Goal: Task Accomplishment & Management: Use online tool/utility

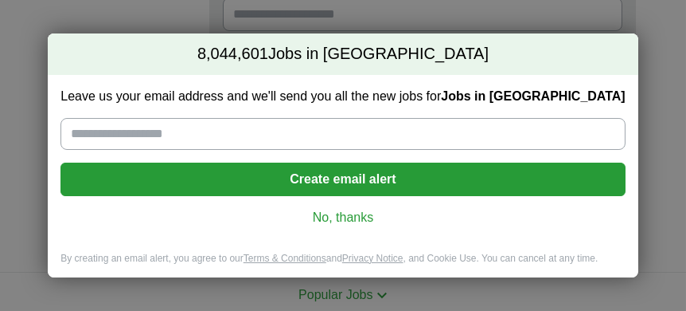
click at [327, 210] on link "No, thanks" at bounding box center [342, 218] width 539 height 18
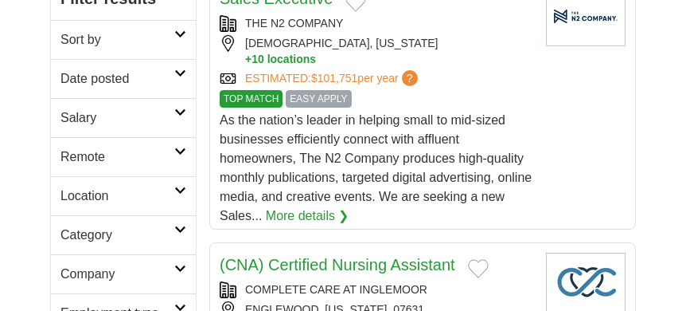
scroll to position [326, 0]
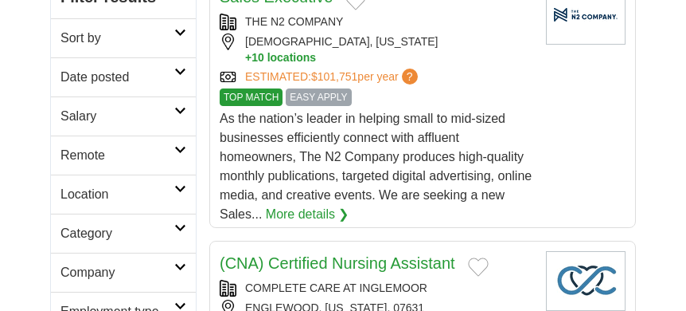
click at [182, 146] on icon at bounding box center [180, 150] width 12 height 8
click at [111, 186] on link "Remote jobs" at bounding box center [97, 193] width 72 height 14
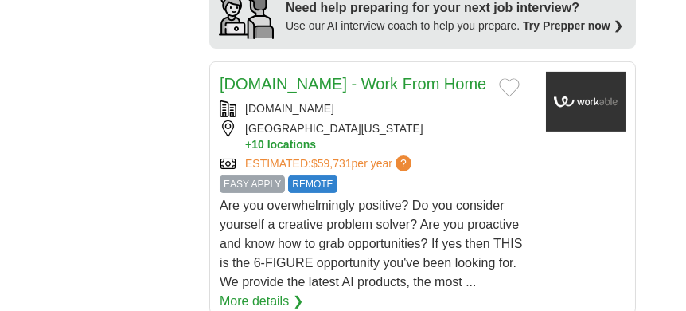
scroll to position [2070, 0]
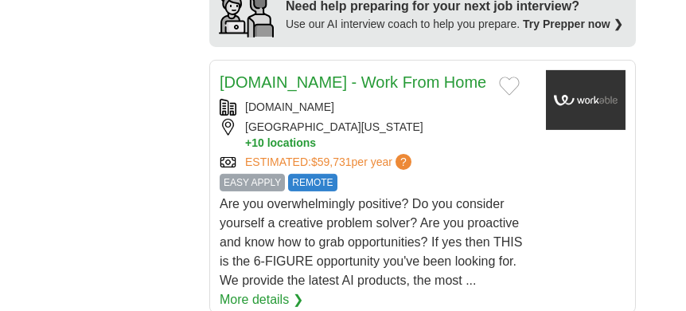
click at [273, 290] on link "More details ❯" at bounding box center [262, 299] width 84 height 19
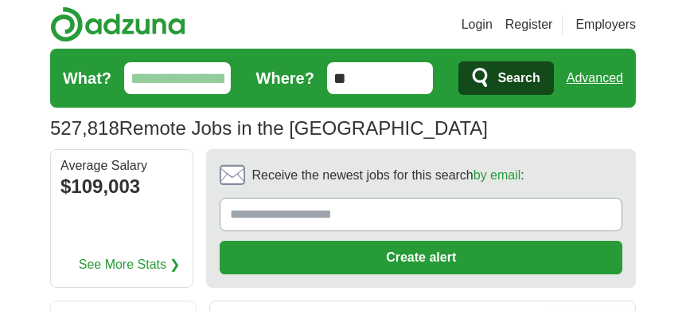
click at [535, 30] on link "Register" at bounding box center [530, 24] width 48 height 19
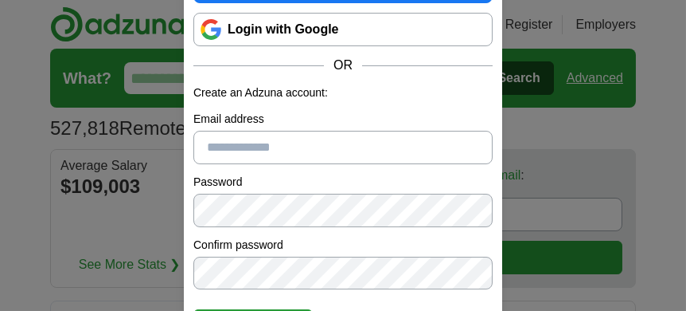
click at [424, 25] on link "Login with Google" at bounding box center [342, 29] width 299 height 33
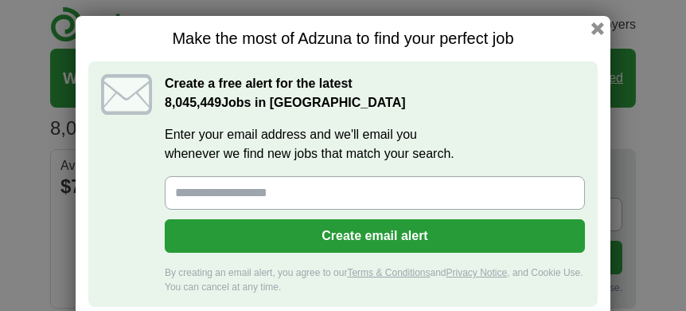
click at [439, 194] on input "Enter your email address and we'll email you whenever we find new jobs that mat…" at bounding box center [375, 192] width 420 height 33
type input "**********"
click at [360, 237] on button "Create email alert" at bounding box center [375, 235] width 420 height 33
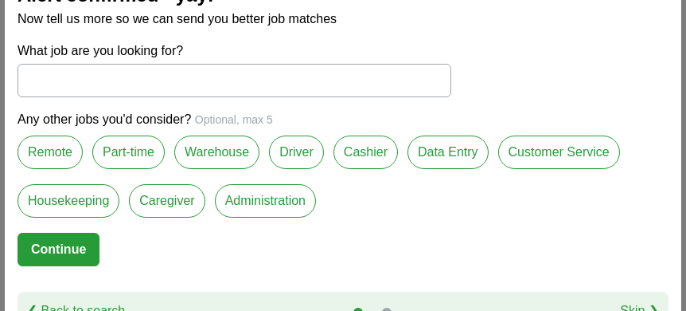
scroll to position [9, 0]
